Goal: Transaction & Acquisition: Purchase product/service

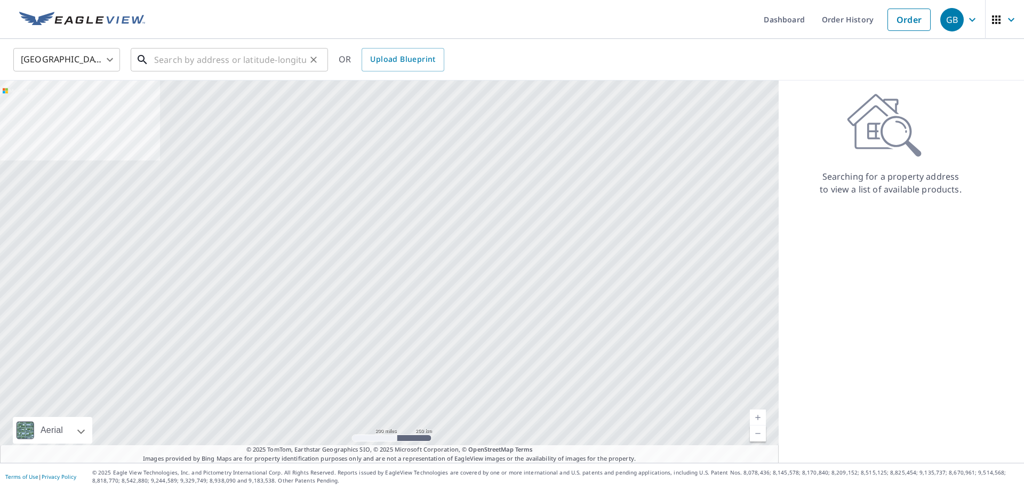
click at [254, 61] on input "text" at bounding box center [230, 60] width 152 height 30
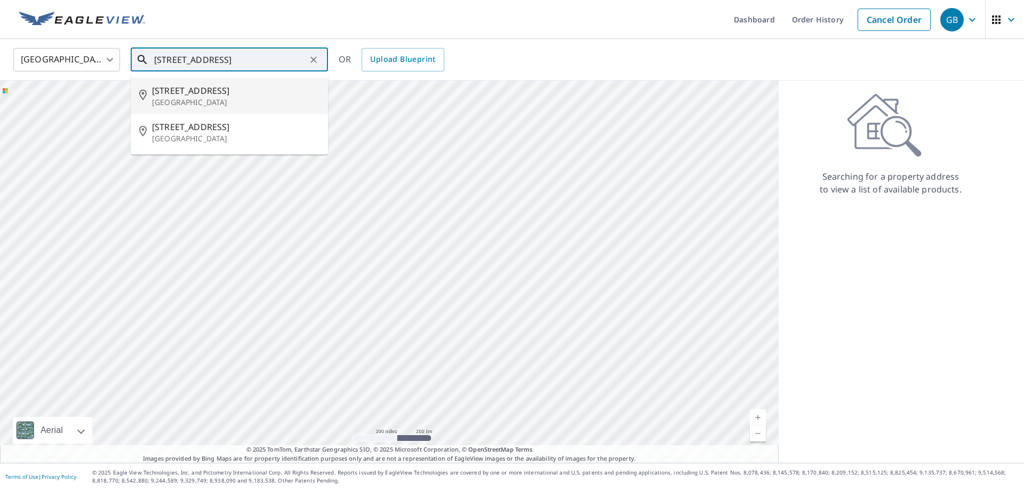
drag, startPoint x: 187, startPoint y: 109, endPoint x: 179, endPoint y: 118, distance: 12.1
click at [186, 110] on li "[STREET_ADDRESS]" at bounding box center [229, 96] width 197 height 36
type input "[STREET_ADDRESS]"
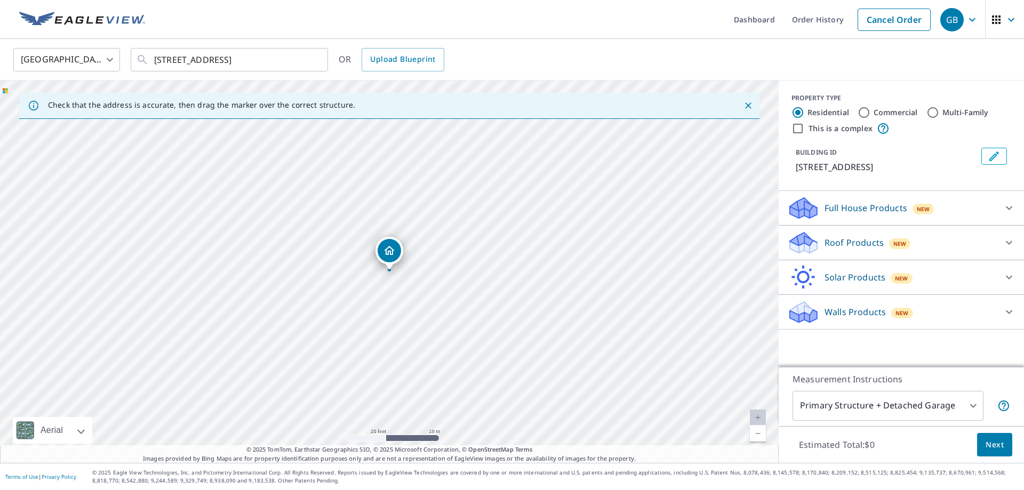
click at [1007, 243] on icon at bounding box center [1008, 242] width 13 height 13
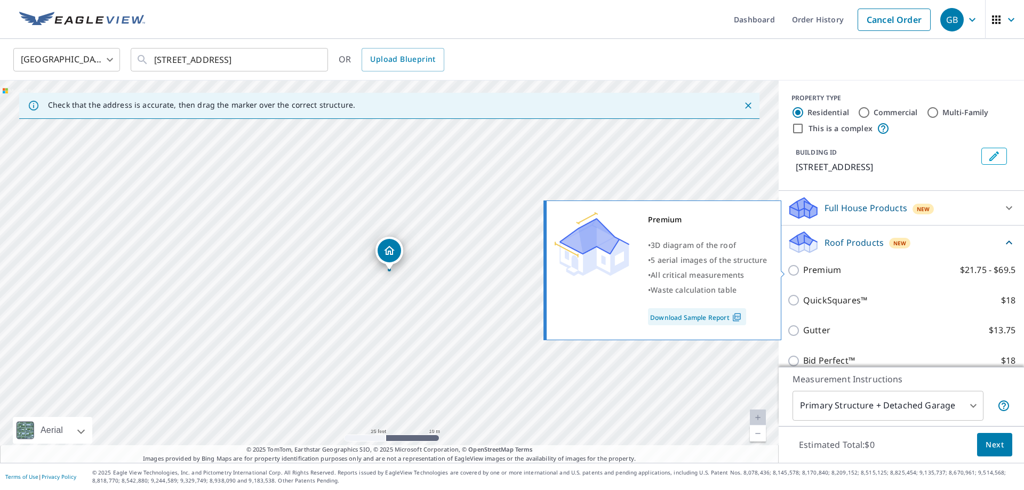
click at [831, 274] on p "Premium" at bounding box center [822, 269] width 38 height 13
click at [803, 274] on input "Premium $21.75 - $69.5" at bounding box center [795, 270] width 16 height 13
checkbox input "true"
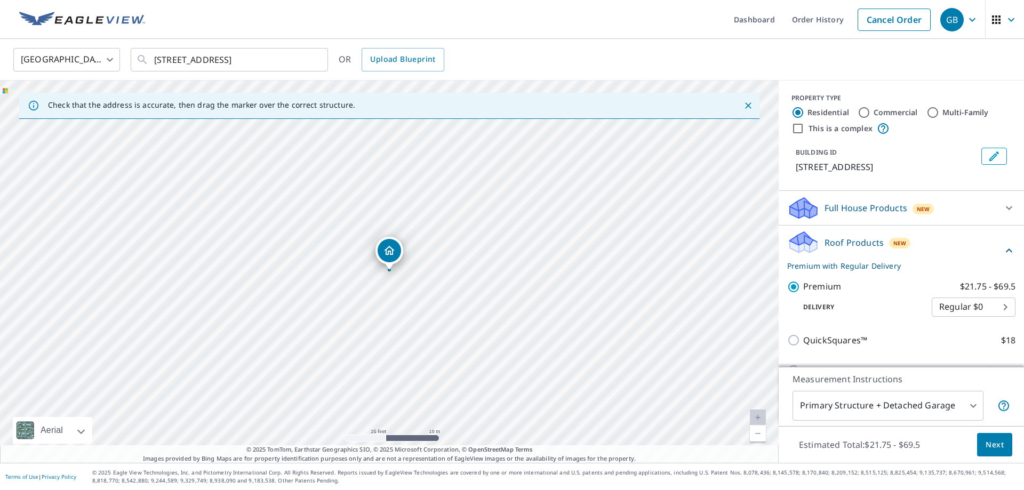
click at [999, 442] on span "Next" at bounding box center [994, 444] width 18 height 13
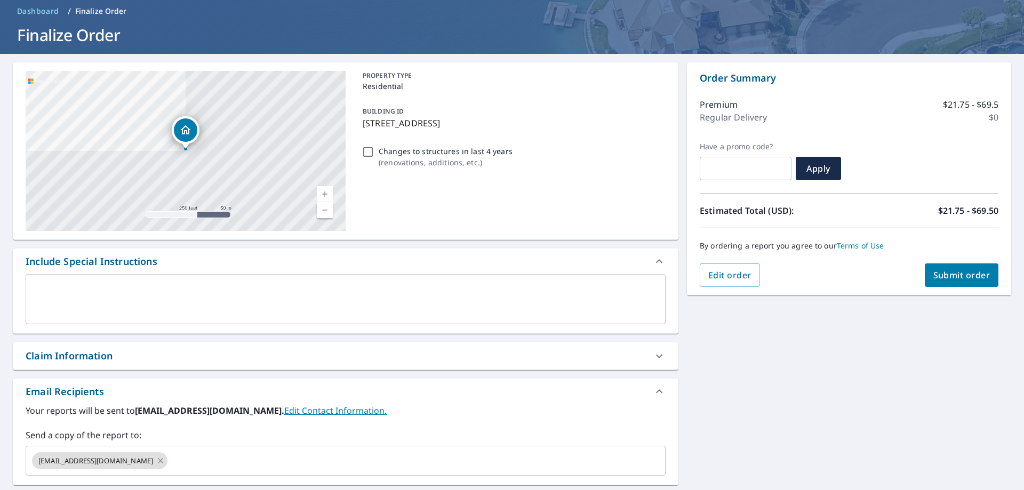
scroll to position [70, 0]
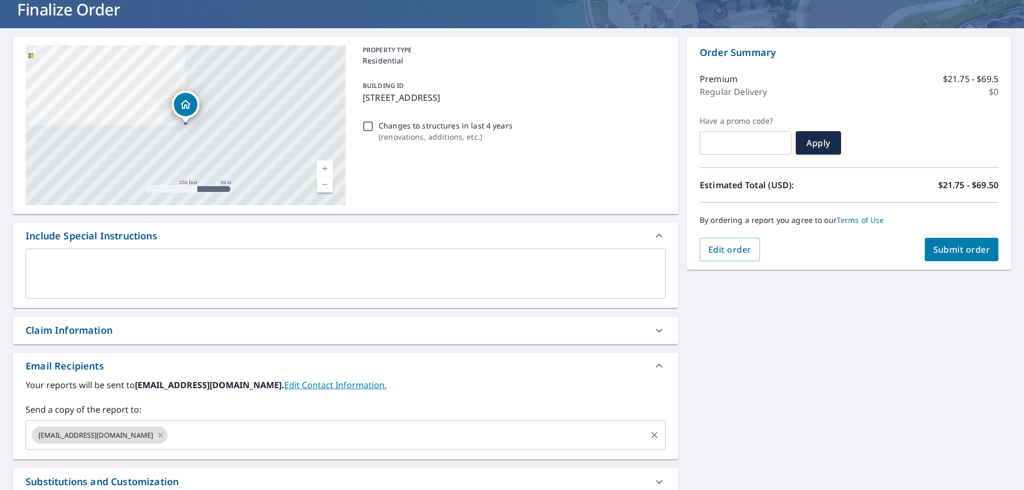
click at [240, 437] on input "text" at bounding box center [407, 435] width 476 height 20
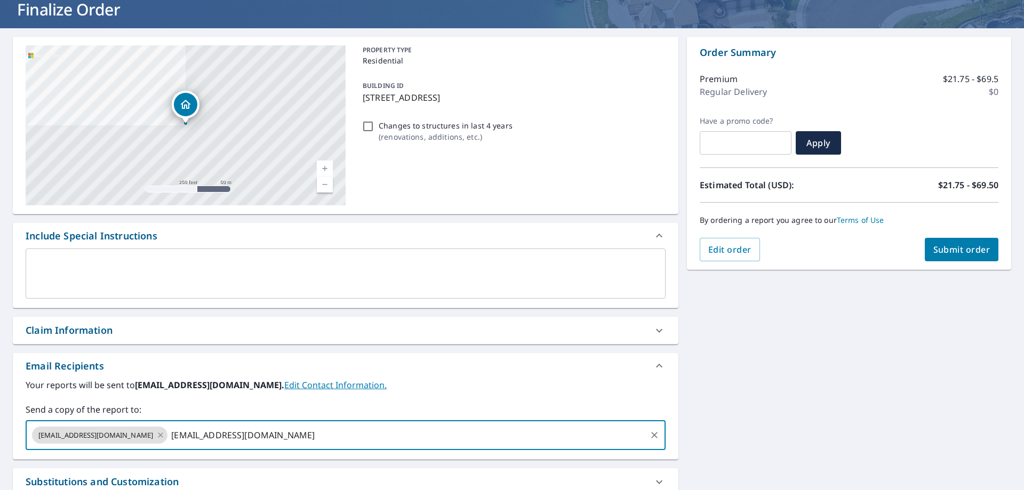
type input "[EMAIL_ADDRESS][DOMAIN_NAME]"
click at [936, 258] on button "Submit order" at bounding box center [962, 249] width 74 height 23
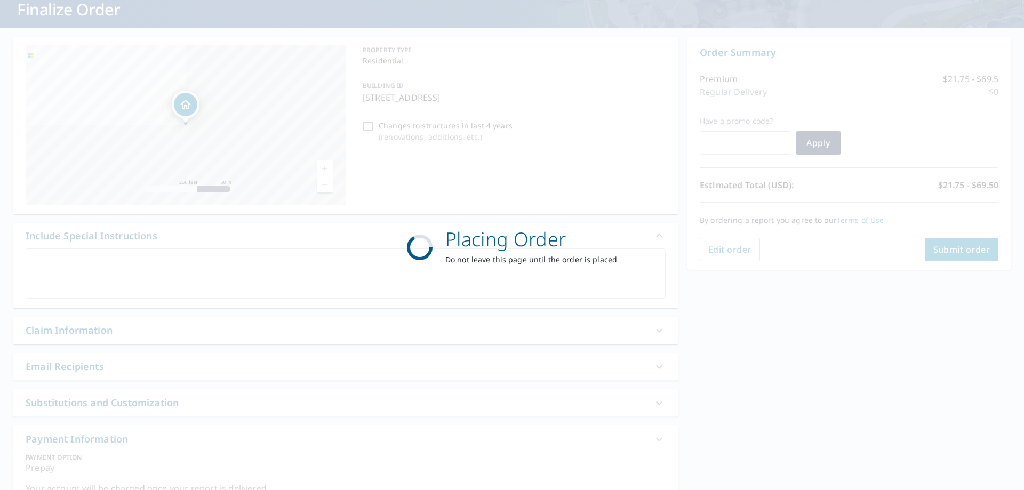
checkbox input "true"
